Goal: Task Accomplishment & Management: Complete application form

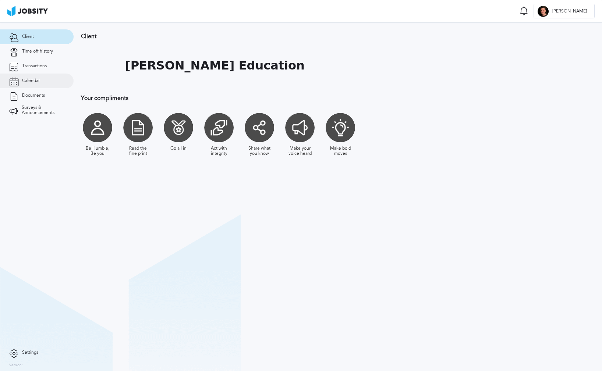
click at [34, 85] on link "Calendar" at bounding box center [37, 81] width 74 height 15
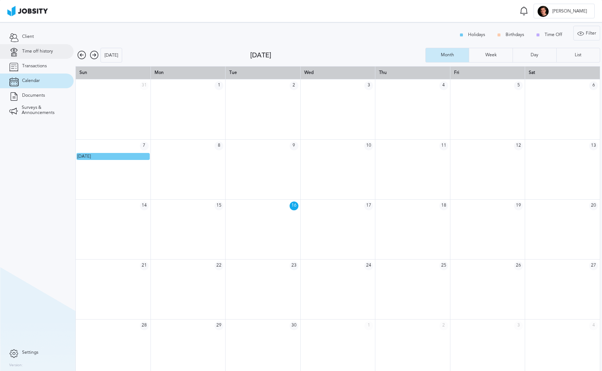
click at [40, 53] on span "Time off history" at bounding box center [37, 51] width 31 height 5
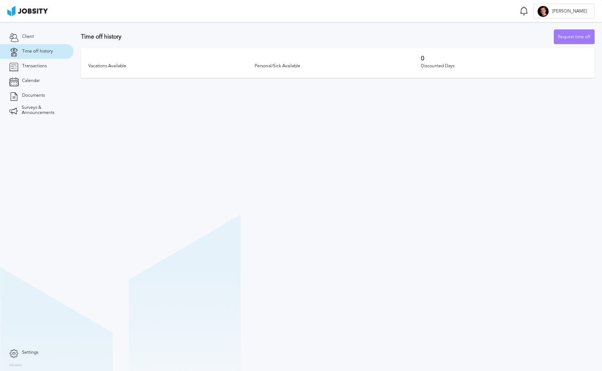
click at [445, 182] on section "Time off history Request time off Vacations Available Personal/Sick Available 0…" at bounding box center [338, 196] width 529 height 349
click at [567, 36] on div "Request time off" at bounding box center [574, 37] width 40 height 15
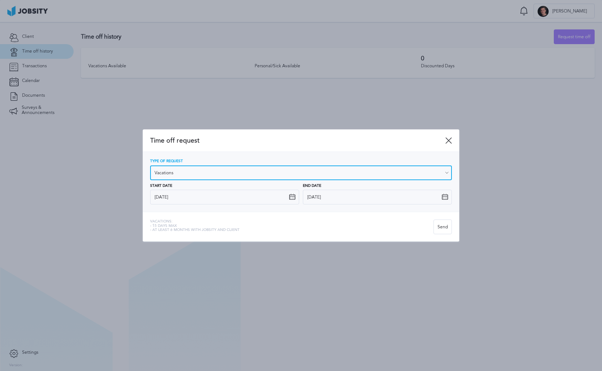
click at [254, 175] on input "Vacations" at bounding box center [301, 173] width 302 height 15
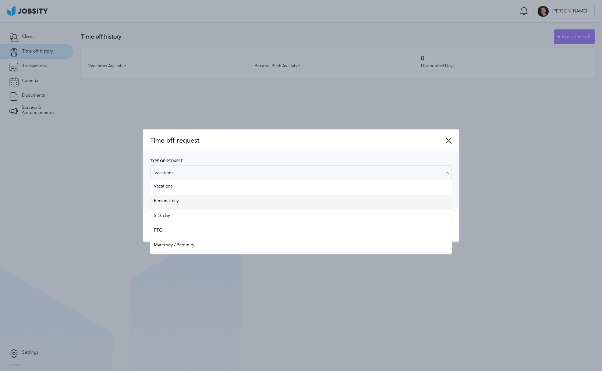
type input "Personal day"
click at [191, 200] on div "Type of Request Personal day Vacations Personal day Sick day PTO Maternity / Pa…" at bounding box center [301, 181] width 302 height 45
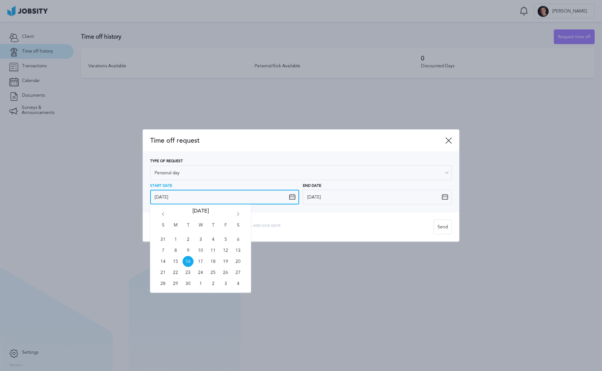
click at [203, 200] on input "9/16/2025" at bounding box center [224, 197] width 149 height 15
click at [227, 263] on span "19" at bounding box center [225, 261] width 11 height 11
type input "9/19/2025"
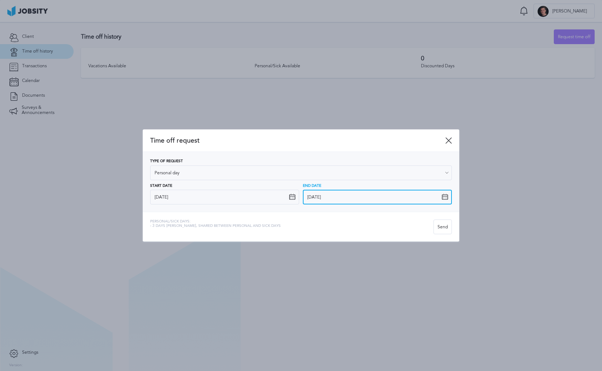
click at [326, 196] on input "9/16/2025" at bounding box center [377, 197] width 149 height 15
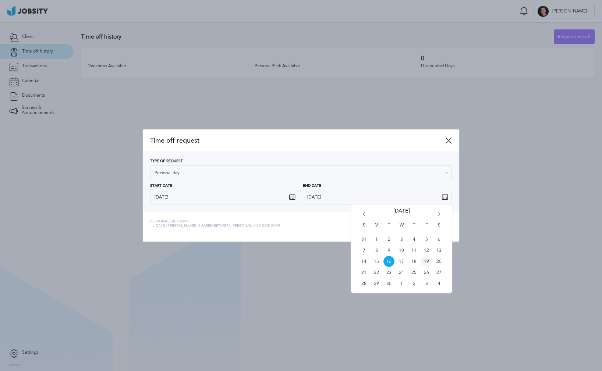
click at [426, 261] on span "19" at bounding box center [426, 261] width 11 height 11
type input "9/19/2025"
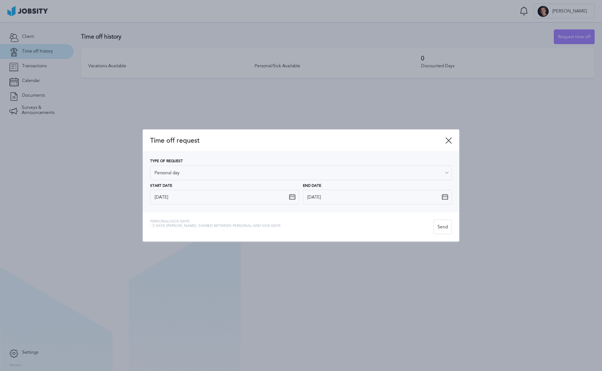
click at [344, 224] on div "Personal/Sick days: - 3 days max, shared between personal and sick days" at bounding box center [291, 227] width 283 height 15
click at [441, 228] on div "Send" at bounding box center [443, 227] width 18 height 15
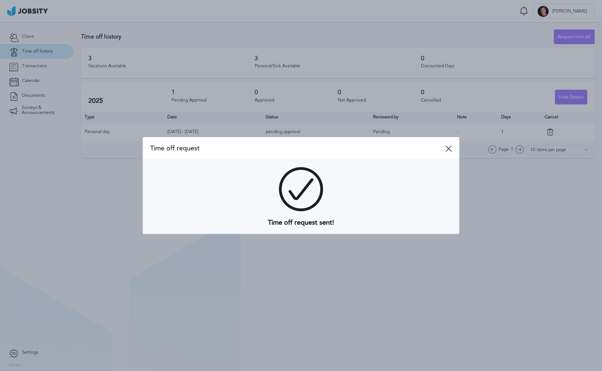
click at [449, 147] on icon at bounding box center [448, 148] width 7 height 7
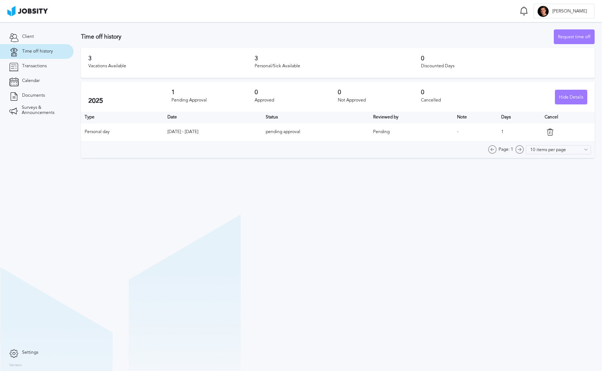
click at [274, 285] on section "Time off history Request time off 3 Vacations Available 3 Personal/Sick Availab…" at bounding box center [338, 196] width 529 height 349
click at [580, 95] on div "Hide Details" at bounding box center [572, 97] width 32 height 15
click at [581, 96] on div "Show Details" at bounding box center [570, 97] width 33 height 15
click at [215, 157] on div "Page: 1 10 items per page 5 items per page 10 items per page 15 items per page …" at bounding box center [338, 150] width 514 height 17
click at [218, 244] on section "Time off history Request time off 3 Vacations Available 3 Personal/Sick Availab…" at bounding box center [338, 196] width 529 height 349
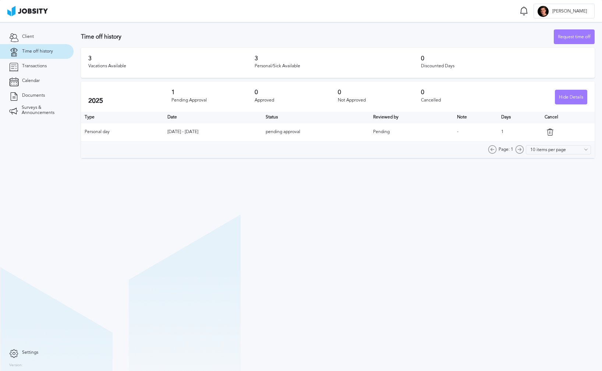
click at [218, 244] on section "Time off history Request time off 3 Vacations Available 3 Personal/Sick Availab…" at bounding box center [338, 196] width 529 height 349
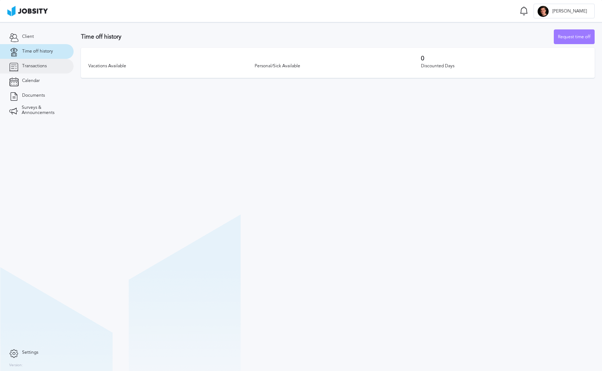
click at [49, 66] on link "Transactions" at bounding box center [37, 66] width 74 height 15
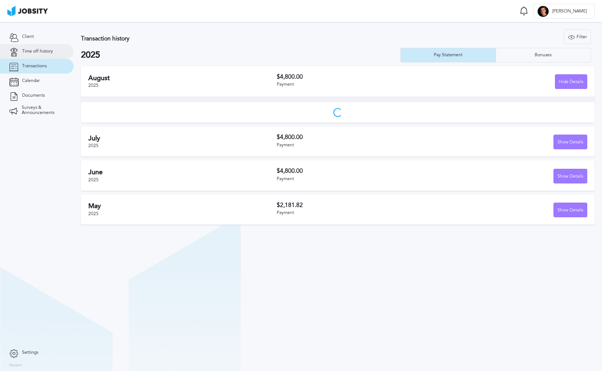
click at [39, 49] on span "Time off history" at bounding box center [37, 51] width 31 height 5
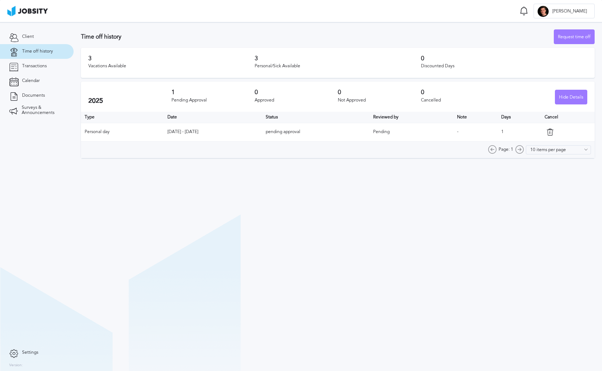
click at [37, 59] on link "Time off history" at bounding box center [37, 51] width 74 height 15
click at [37, 66] on span "Transactions" at bounding box center [34, 66] width 25 height 5
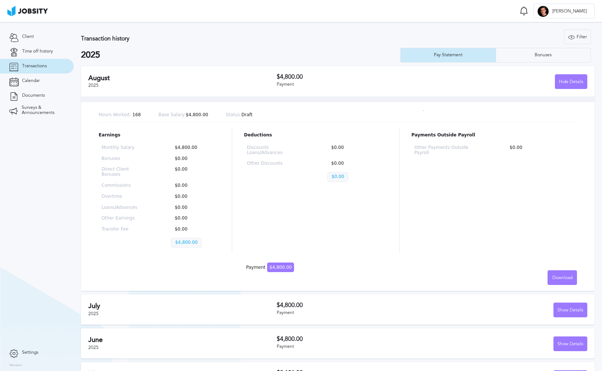
click at [138, 75] on h2 "August" at bounding box center [182, 78] width 189 height 8
click at [33, 49] on span "Time off history" at bounding box center [37, 51] width 31 height 5
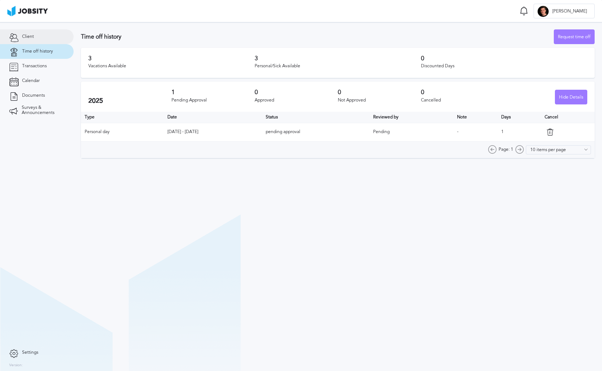
click at [30, 42] on link "Client" at bounding box center [37, 36] width 74 height 15
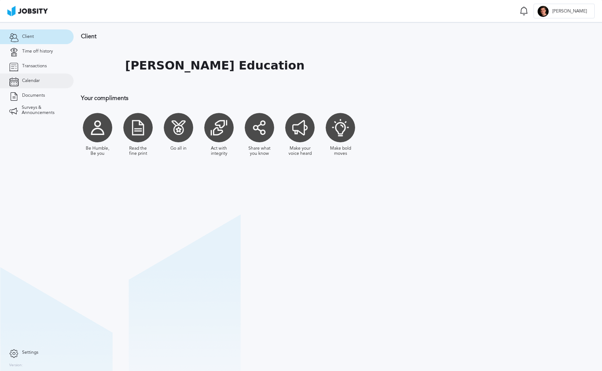
click at [30, 84] on link "Calendar" at bounding box center [37, 81] width 74 height 15
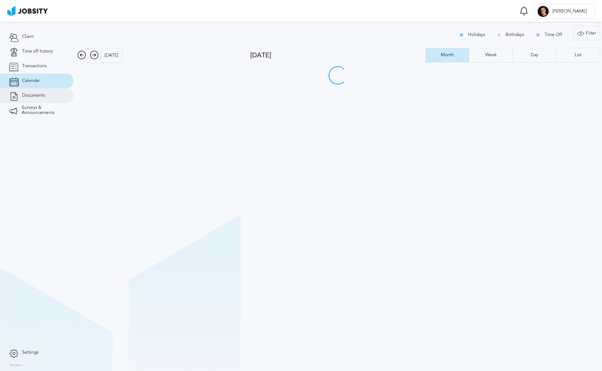
click at [29, 99] on link "Documents" at bounding box center [37, 95] width 74 height 15
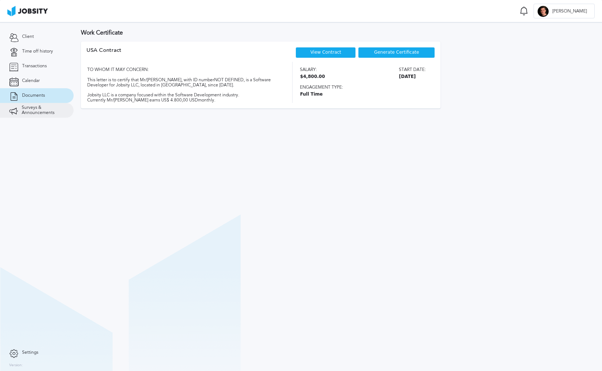
click at [40, 110] on span "Surveys & Announcements" at bounding box center [43, 110] width 43 height 10
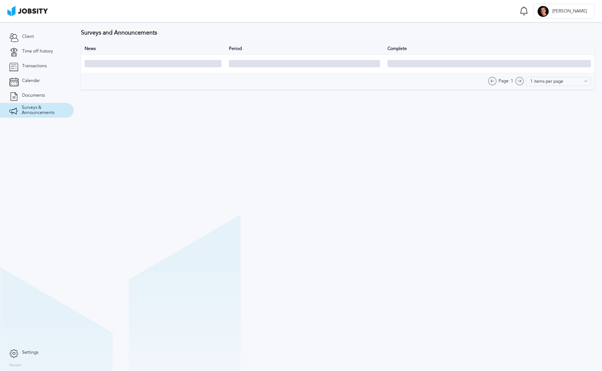
type input "10 items per page"
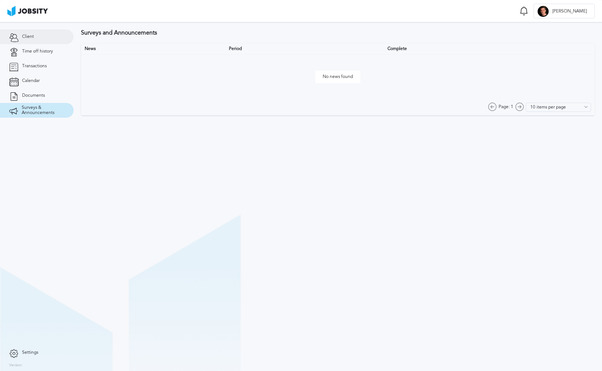
click at [23, 34] on span "Client" at bounding box center [28, 36] width 12 height 5
